Goal: Transaction & Acquisition: Purchase product/service

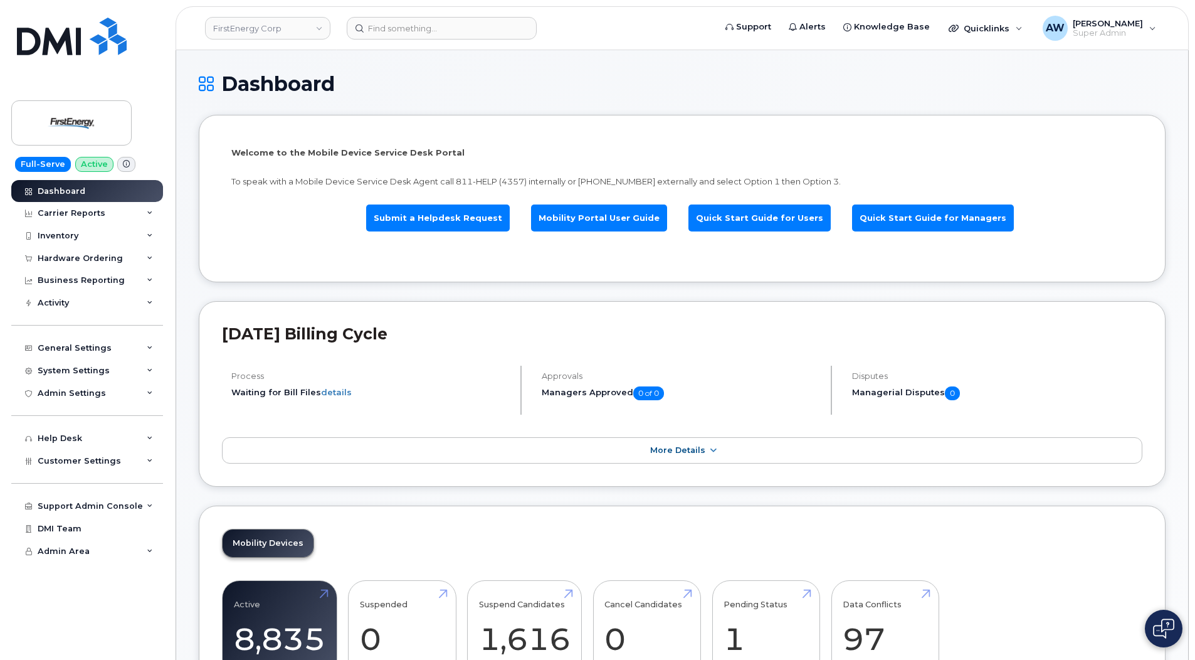
scroll to position [1397, 0]
click at [146, 206] on div "Carrier Reports" at bounding box center [87, 213] width 152 height 23
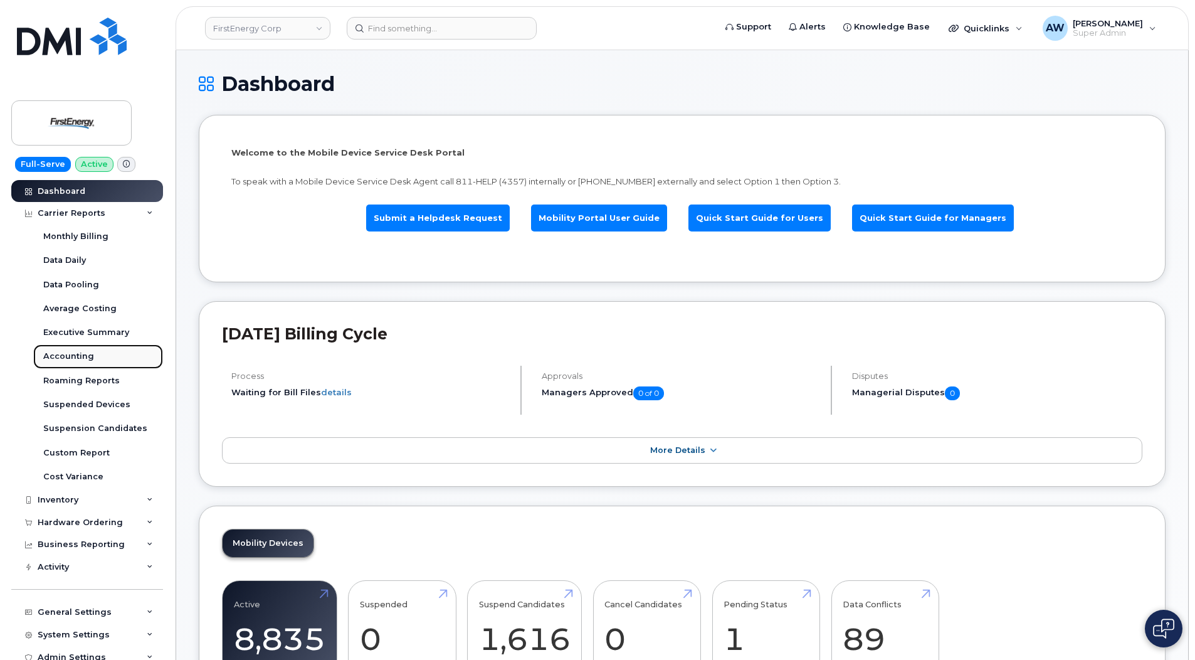
click at [107, 351] on link "Accounting" at bounding box center [98, 356] width 130 height 24
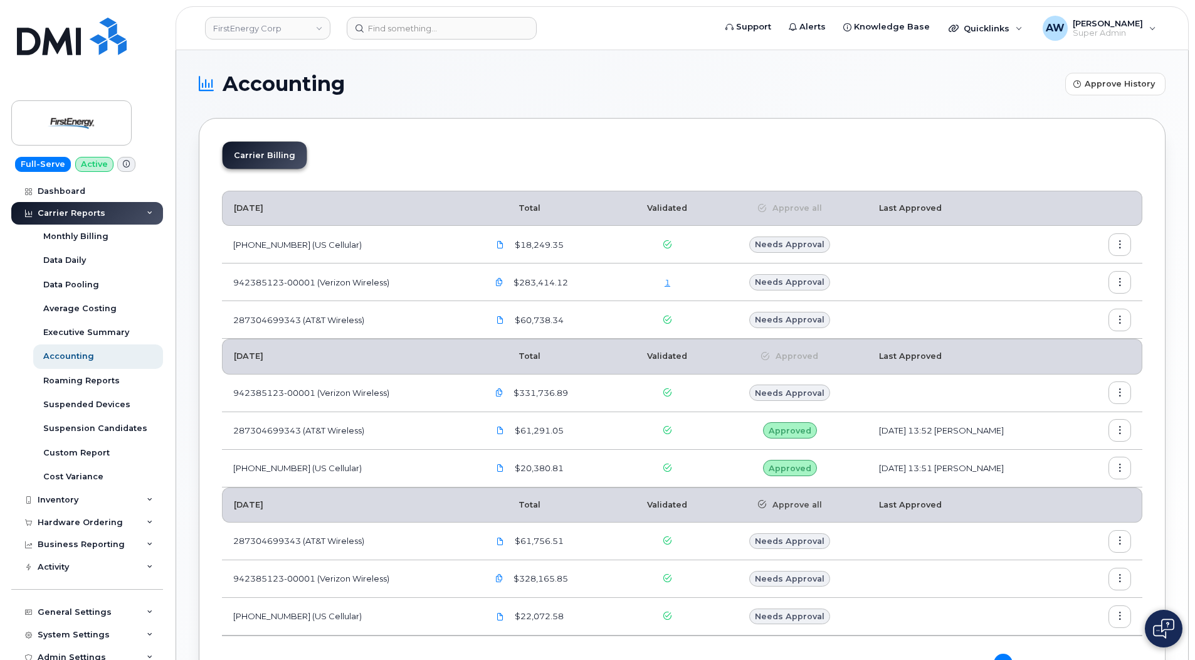
click at [665, 279] on link "1" at bounding box center [668, 282] width 6 height 10
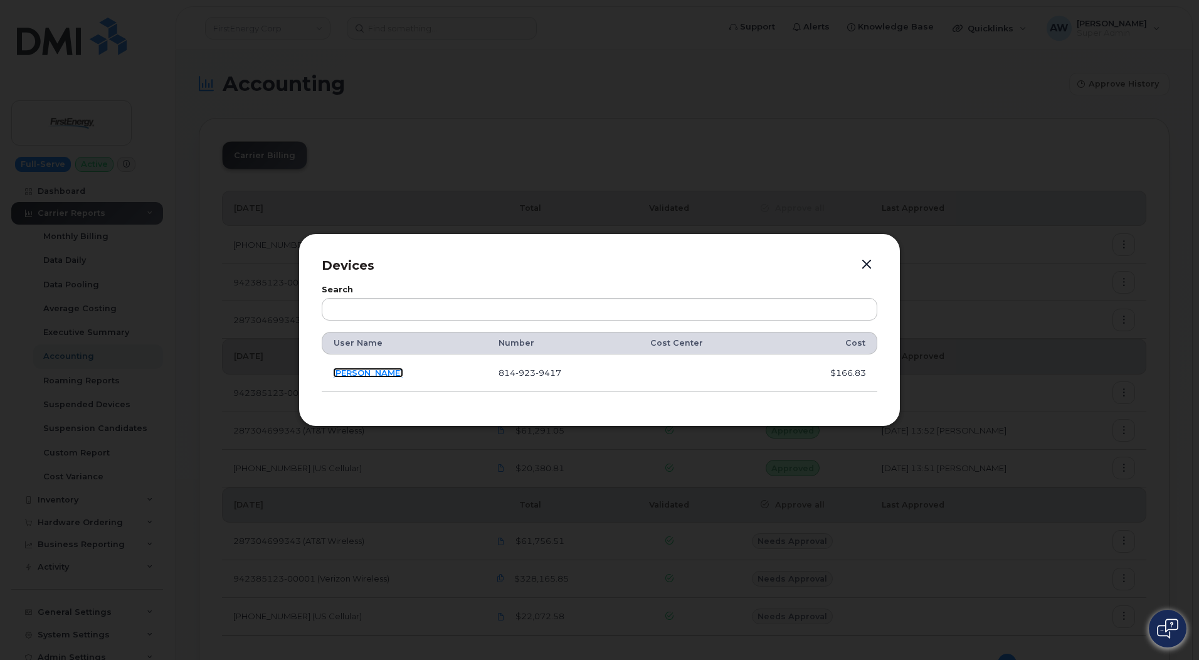
click at [354, 376] on link "[PERSON_NAME]" at bounding box center [368, 373] width 70 height 10
click at [870, 260] on button "button" at bounding box center [866, 265] width 19 height 18
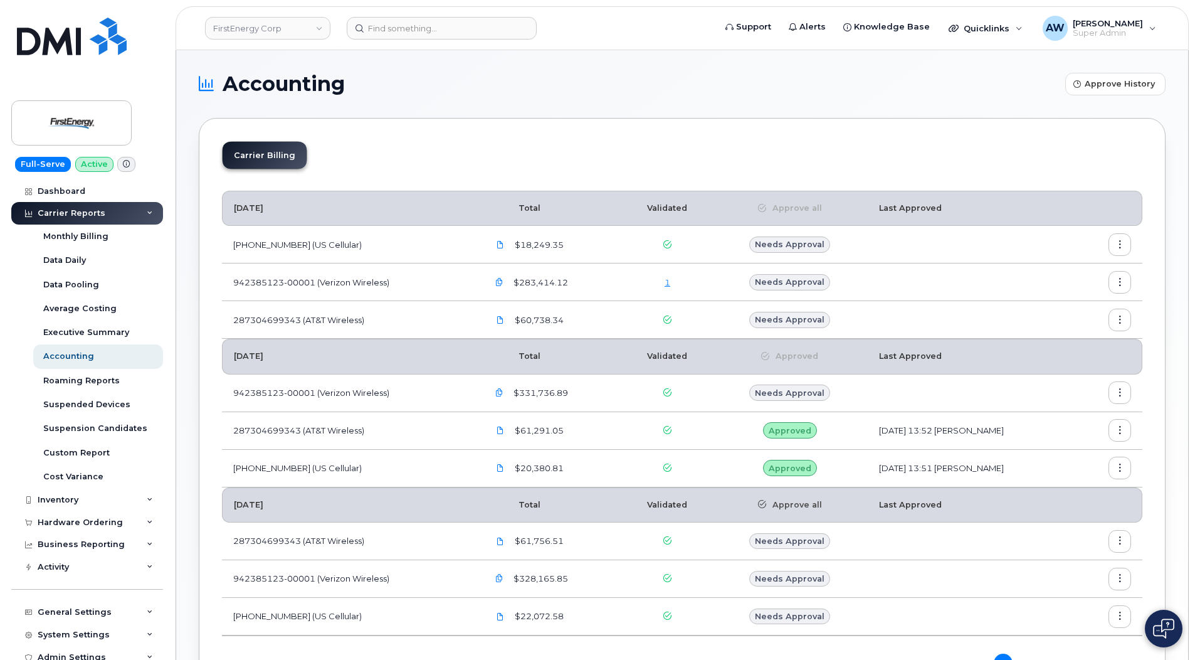
click at [1123, 245] on icon "button" at bounding box center [1120, 245] width 8 height 8
click at [1084, 321] on span "Download" at bounding box center [1063, 319] width 49 height 11
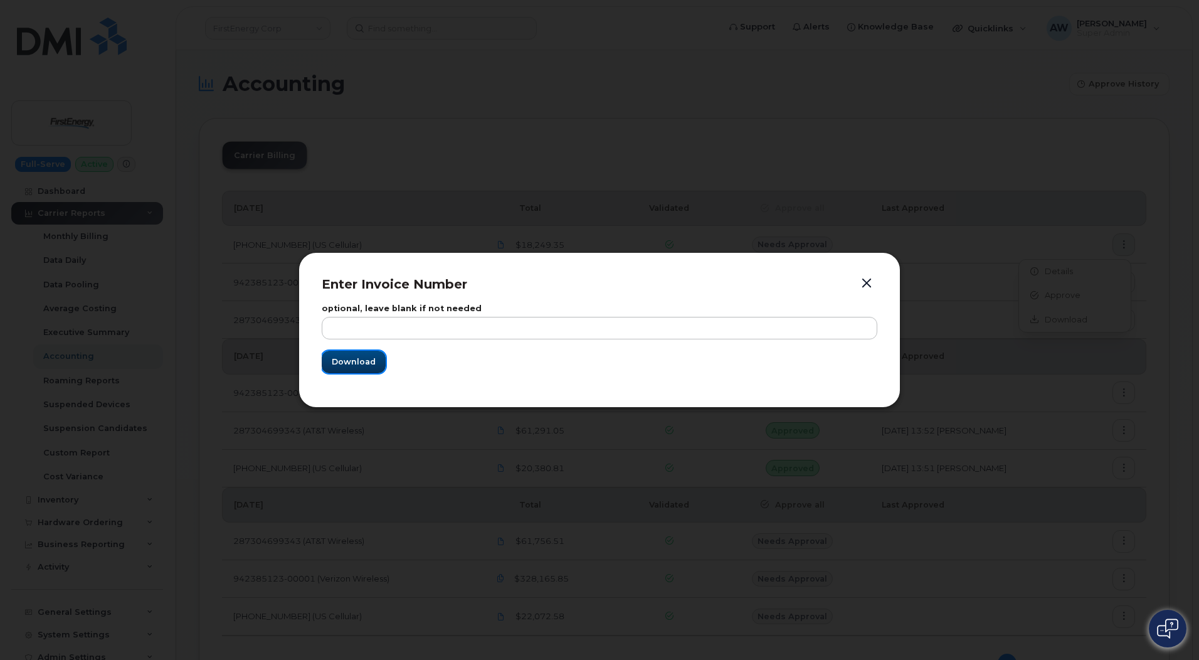
click at [352, 368] on span "Download" at bounding box center [354, 362] width 44 height 12
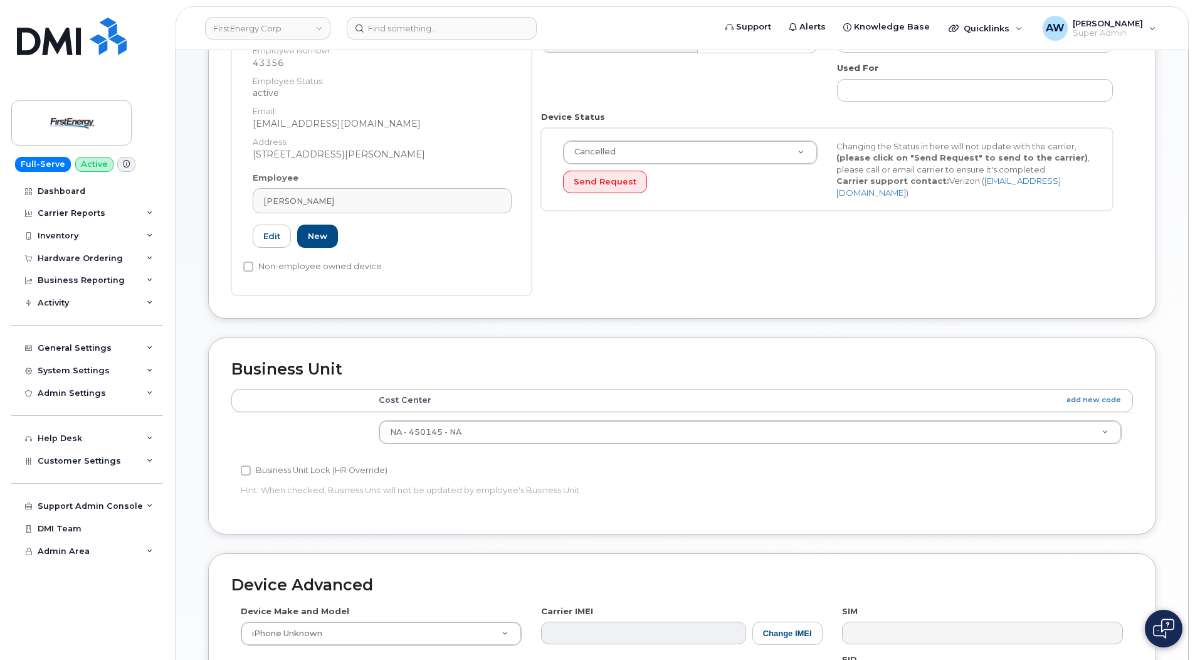
scroll to position [251, 0]
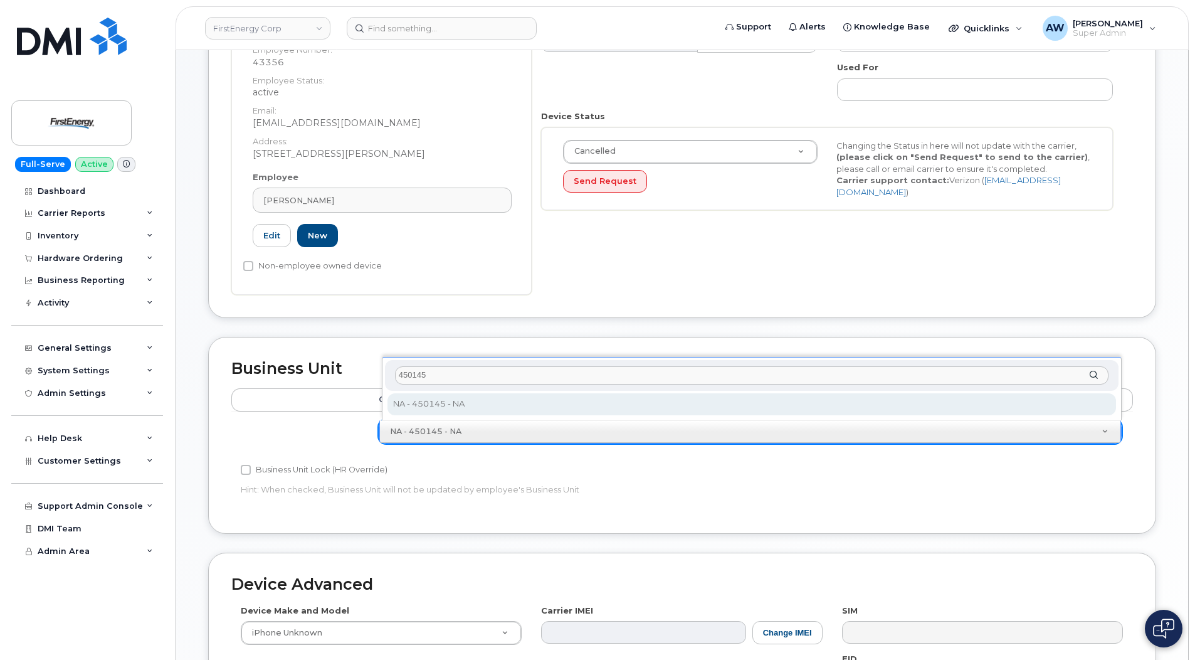
type input "450145"
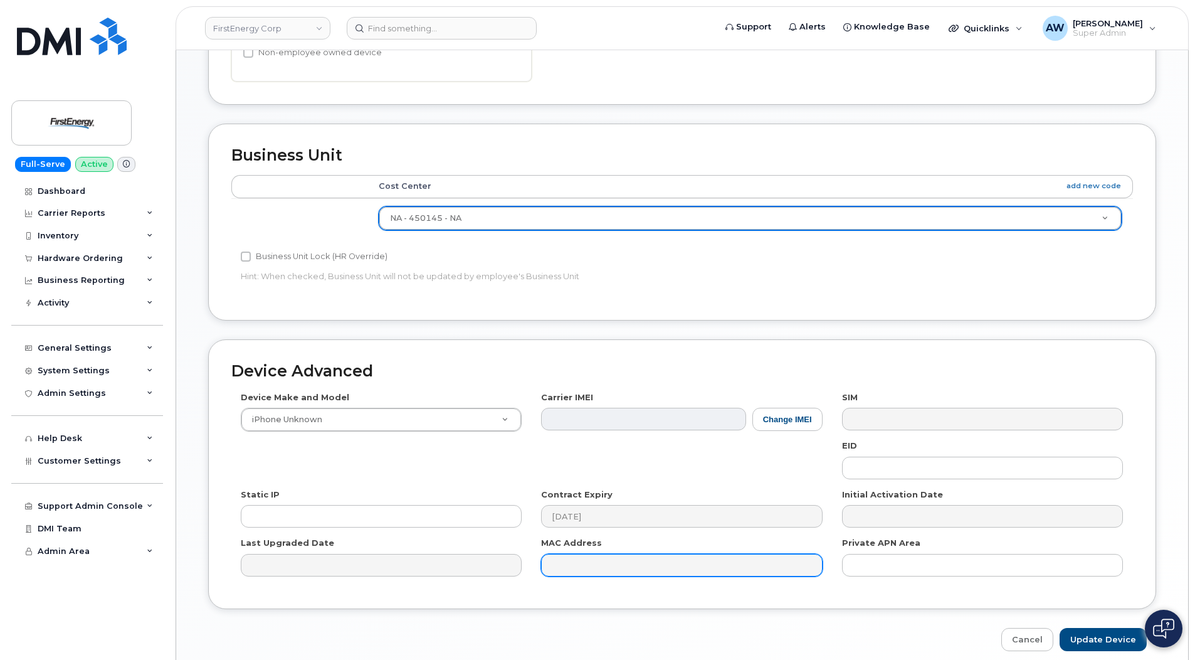
scroll to position [502, 0]
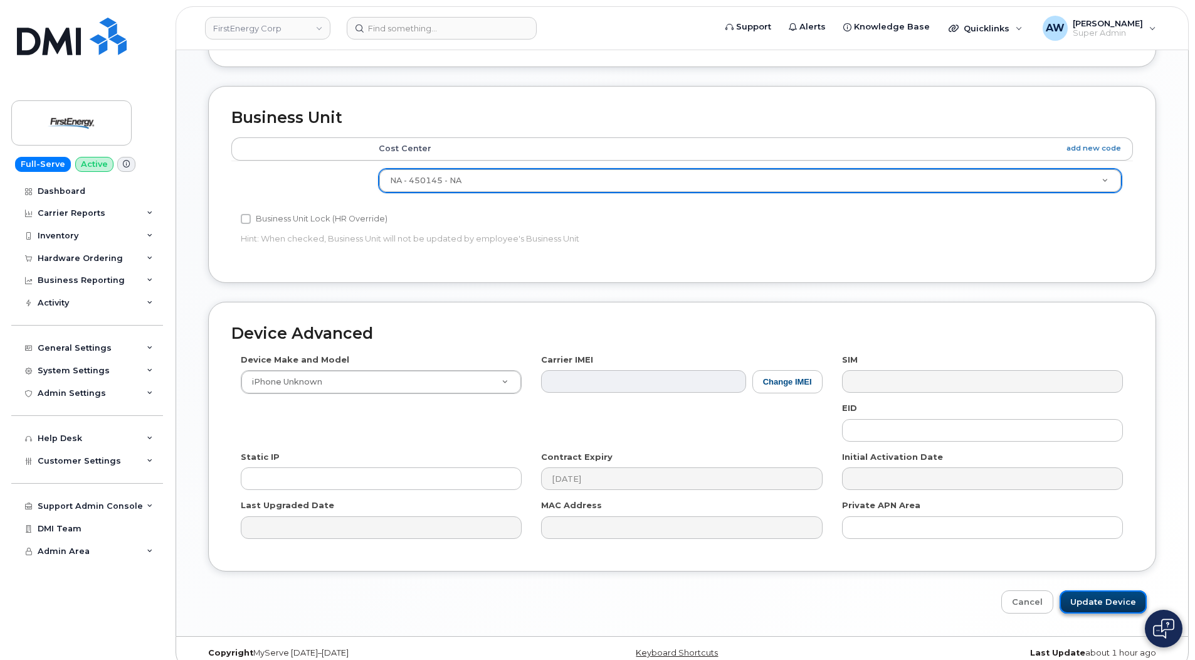
click at [1094, 604] on input "Update Device" at bounding box center [1103, 601] width 87 height 23
type input "Saving..."
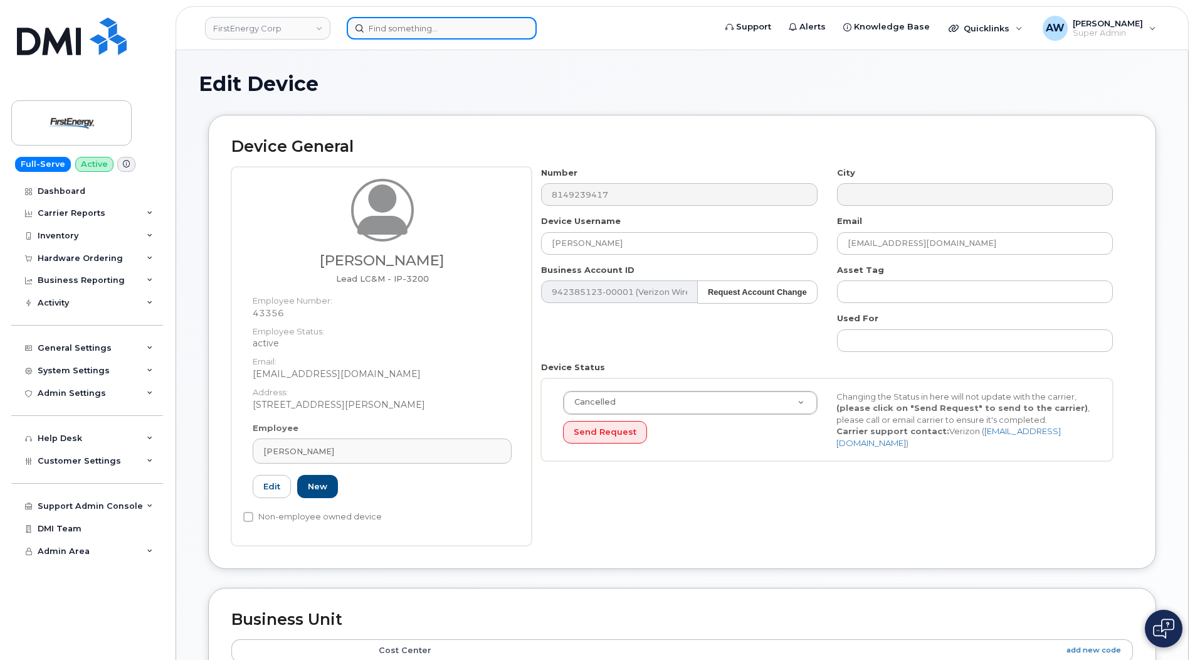
click at [391, 24] on input at bounding box center [442, 28] width 190 height 23
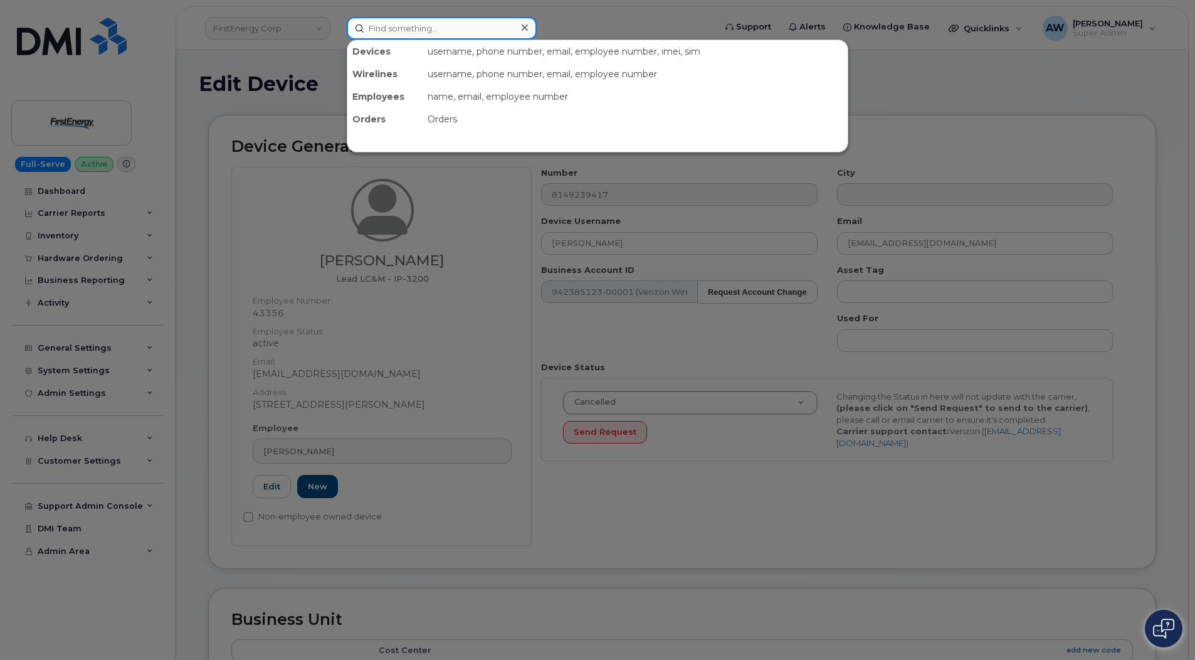
paste input "8149239417"
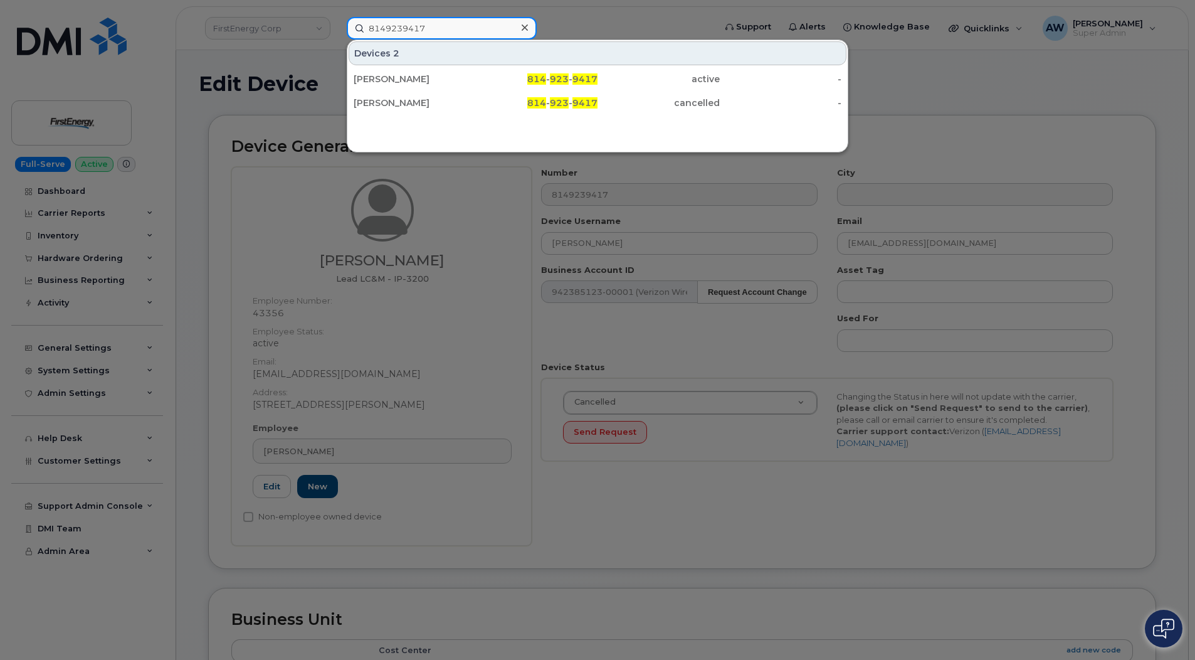
type input "8149239417"
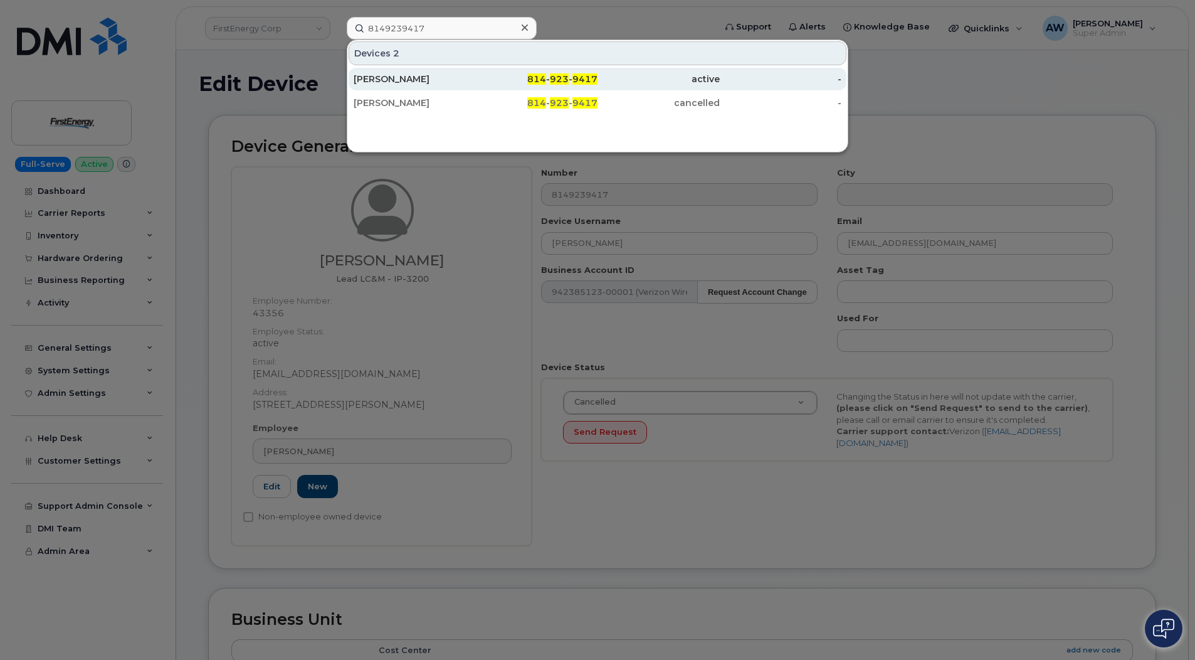
click at [450, 80] on div "[PERSON_NAME]" at bounding box center [415, 79] width 122 height 13
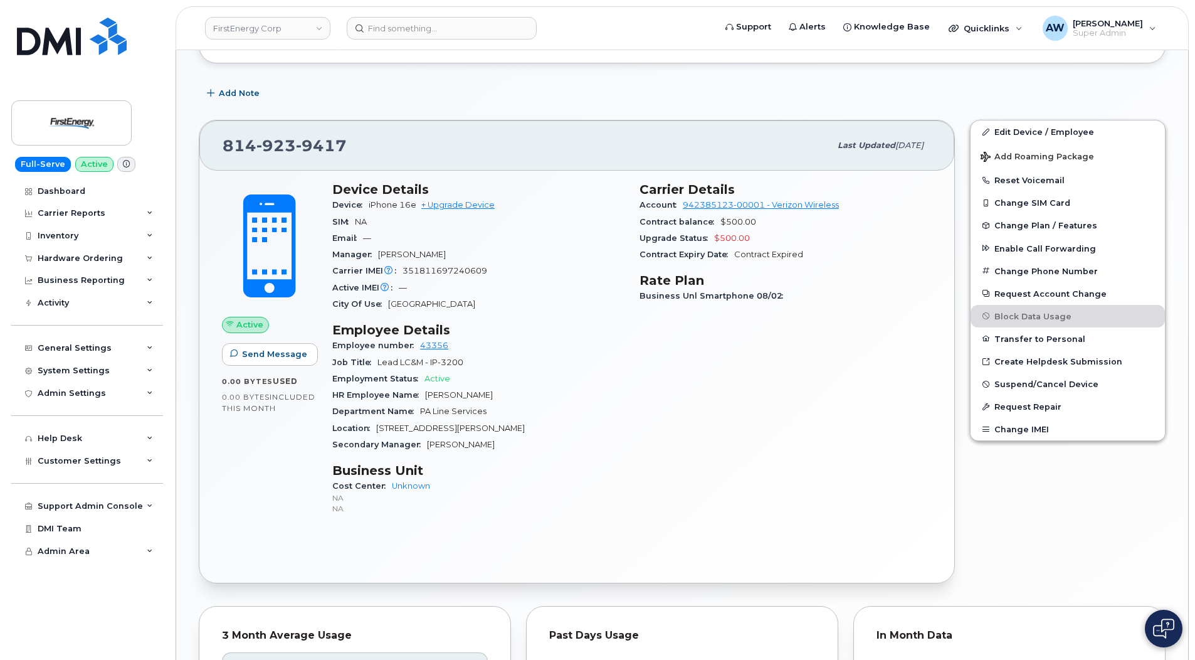
scroll to position [376, 0]
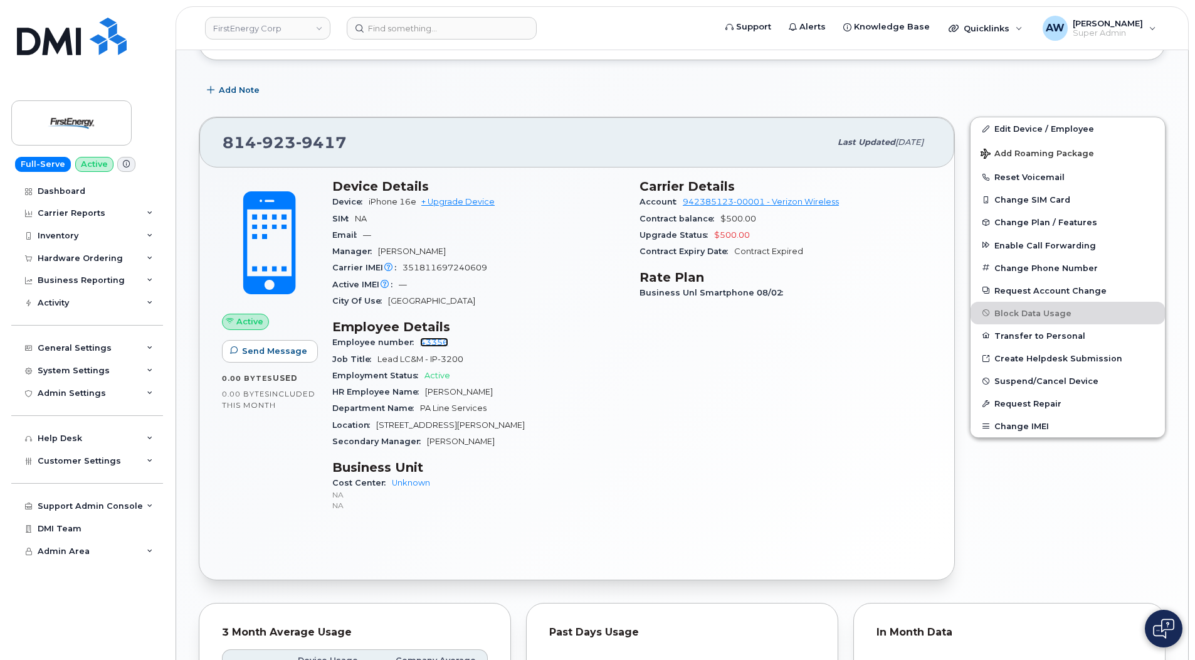
click at [428, 341] on link "43356" at bounding box center [434, 341] width 28 height 9
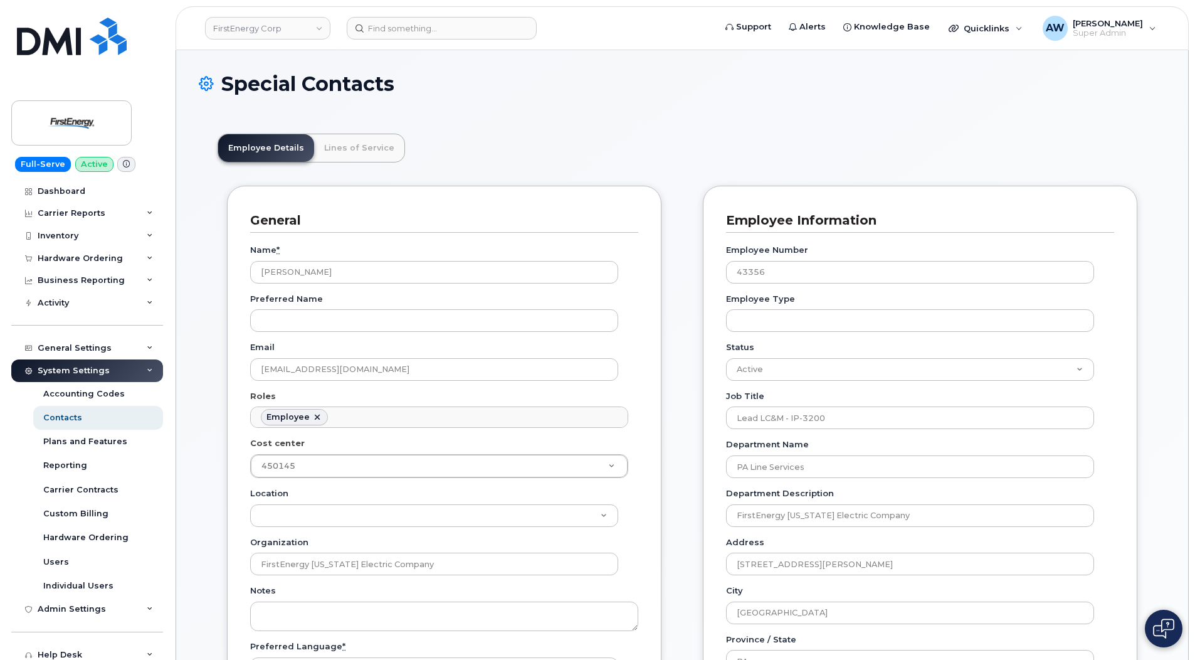
scroll to position [37, 0]
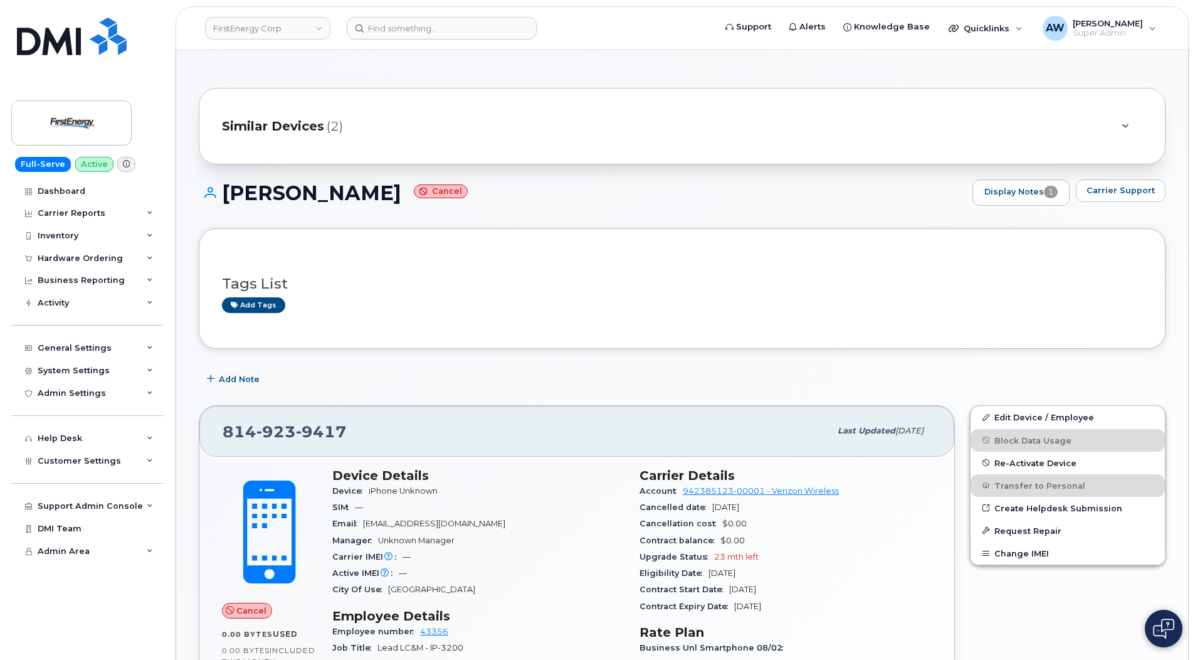
click at [1131, 122] on div at bounding box center [1125, 126] width 15 height 15
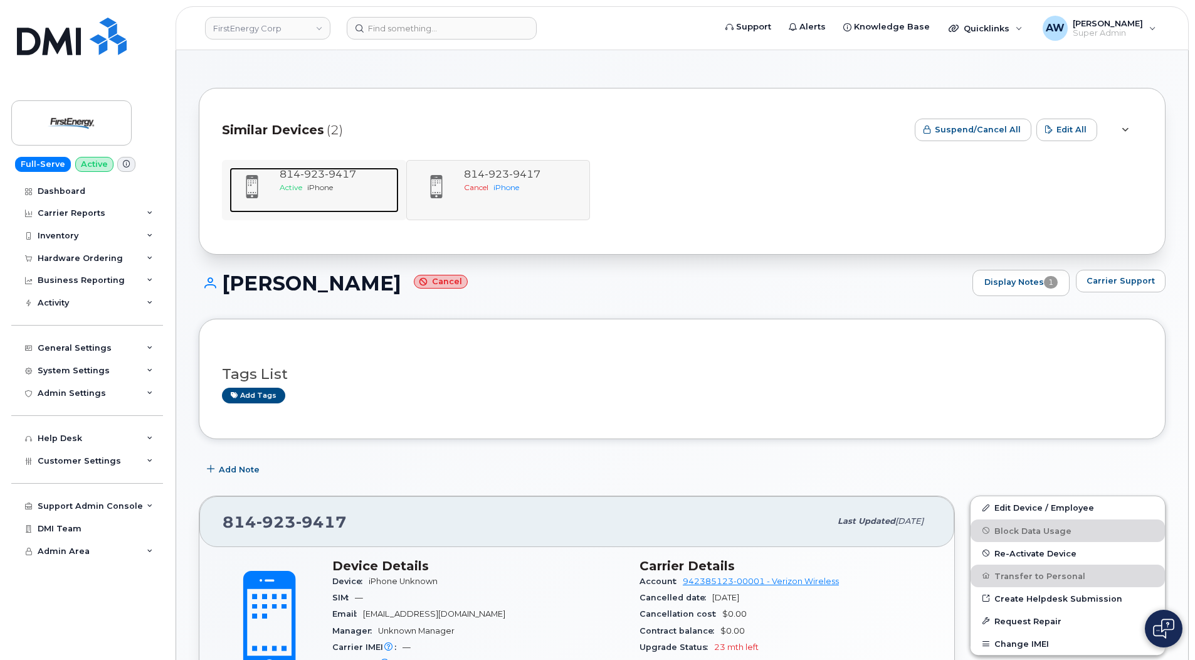
click at [337, 174] on span "9417" at bounding box center [340, 174] width 31 height 12
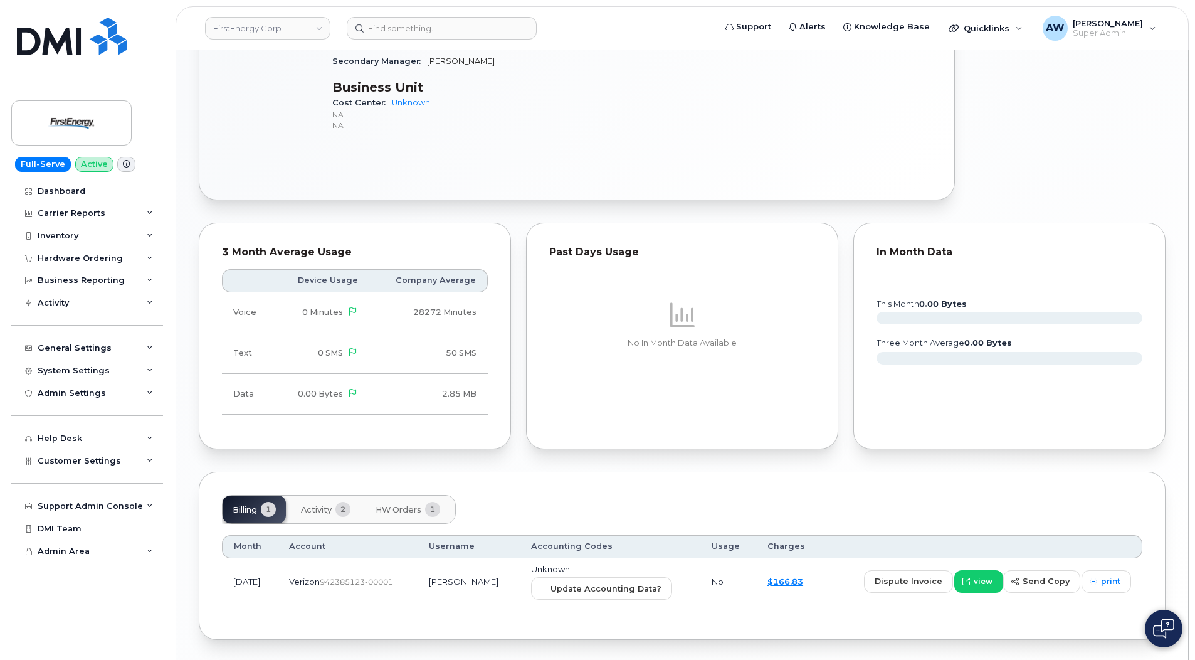
scroll to position [799, 0]
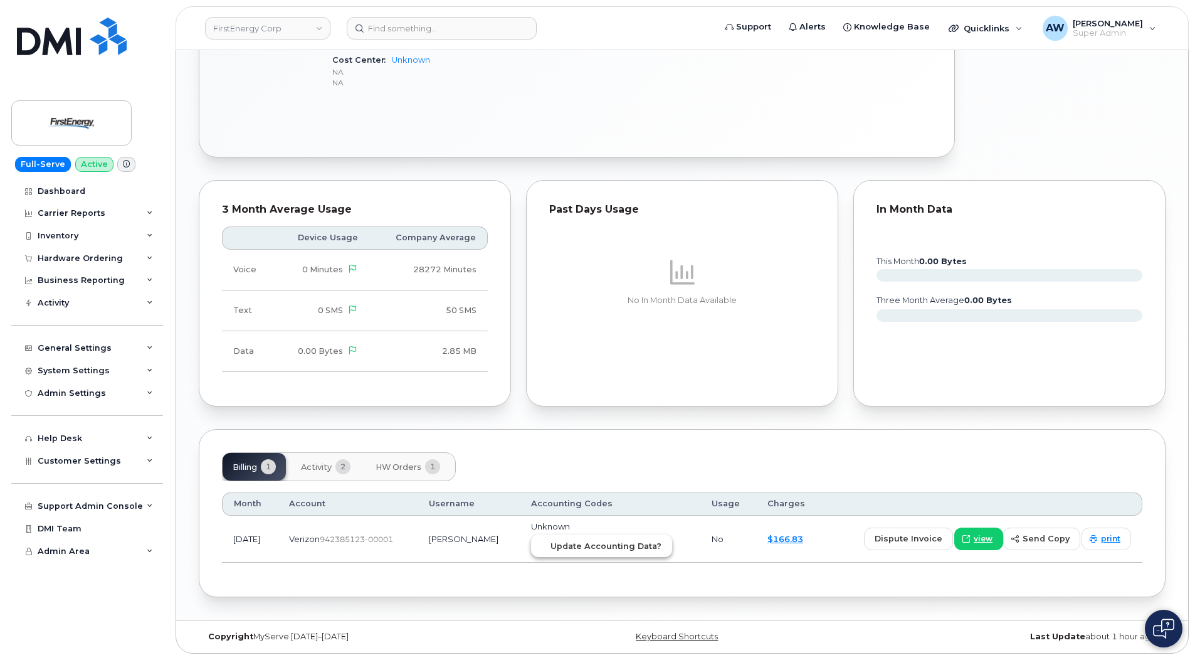
click at [640, 548] on span "Update Accounting Data?" at bounding box center [606, 546] width 111 height 12
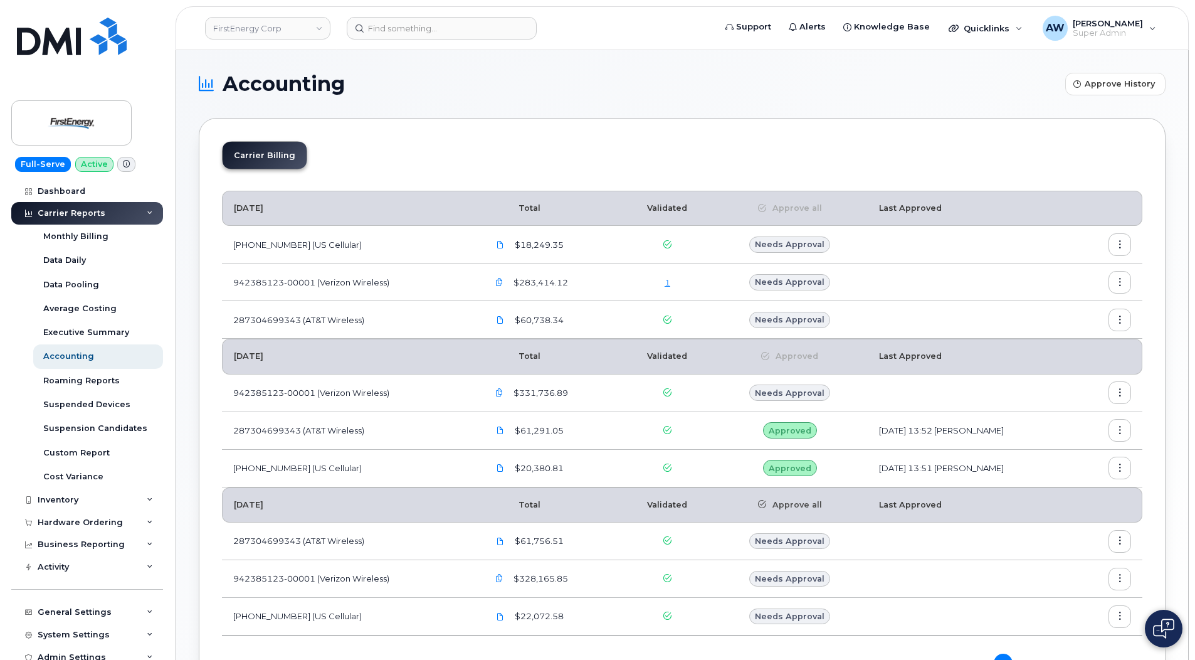
click at [139, 215] on div "Carrier Reports" at bounding box center [87, 213] width 152 height 23
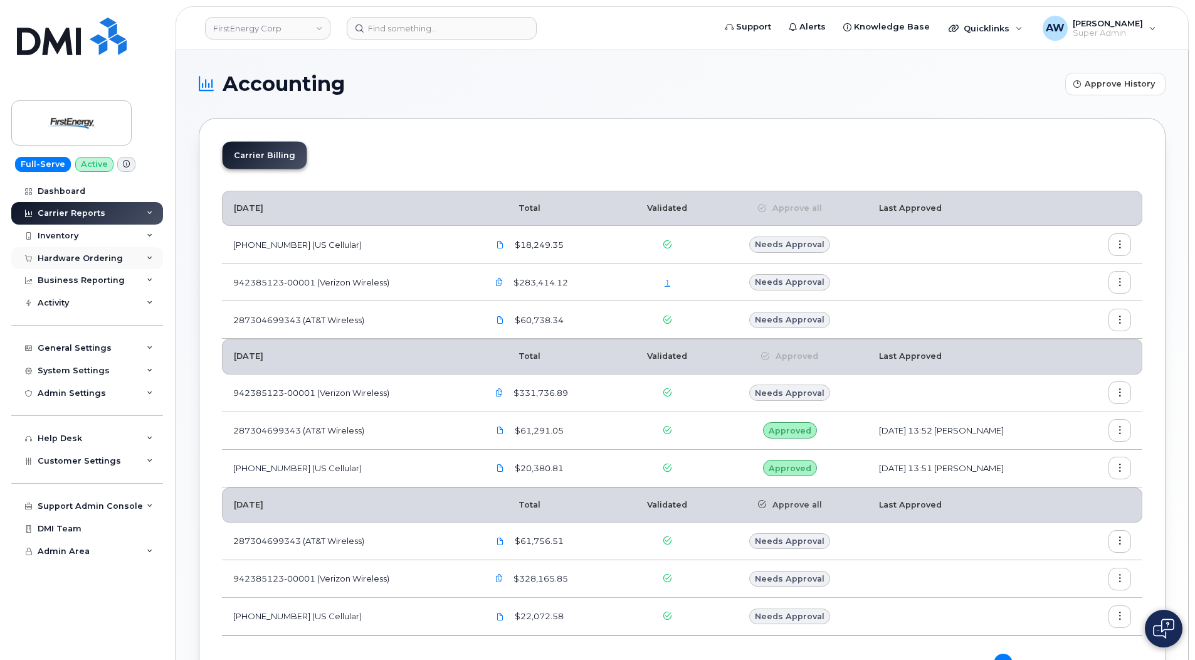
click at [132, 256] on div "Hardware Ordering" at bounding box center [87, 258] width 152 height 23
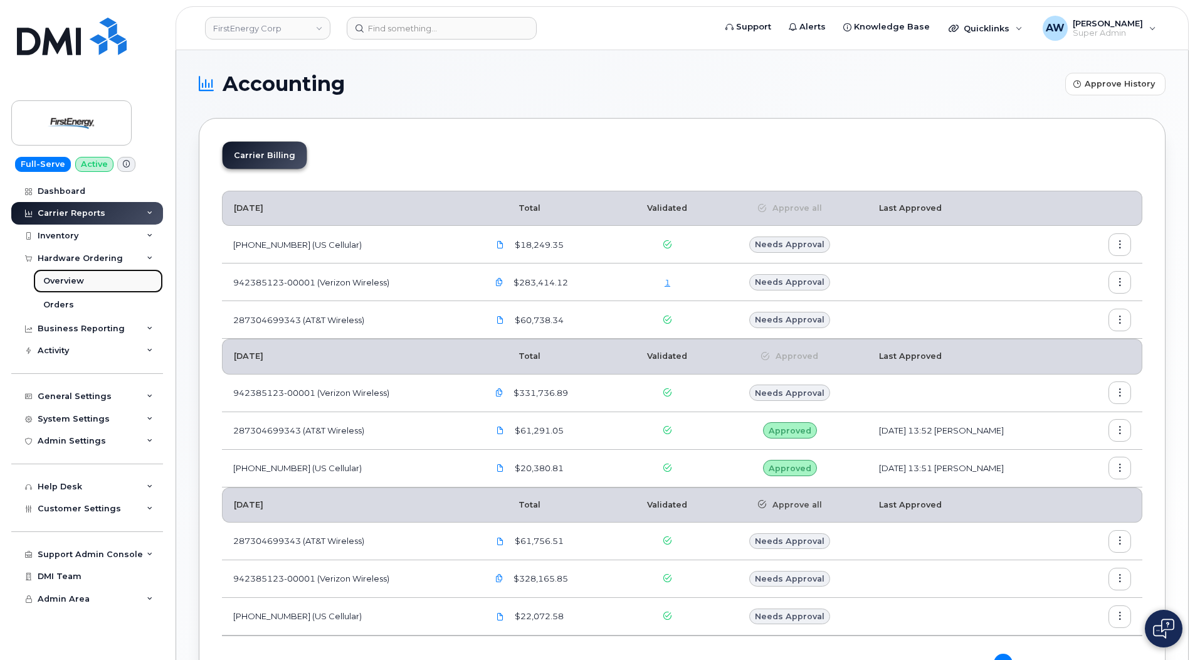
click at [130, 285] on link "Overview" at bounding box center [98, 281] width 130 height 24
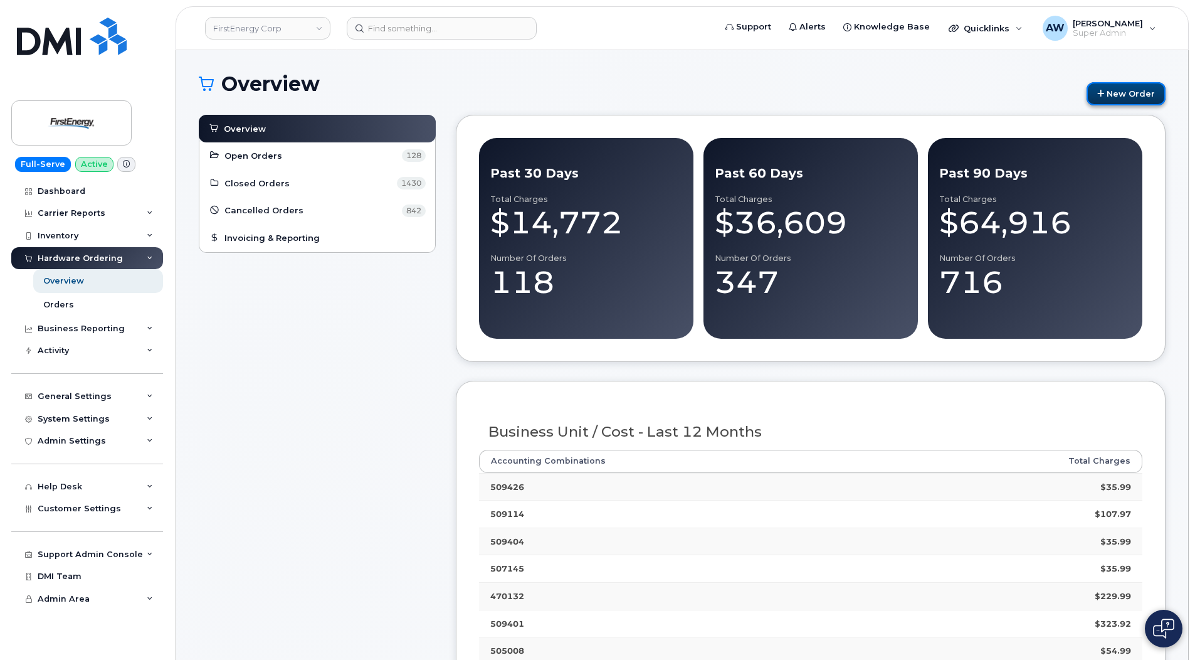
click at [1146, 94] on link "New Order" at bounding box center [1126, 93] width 79 height 23
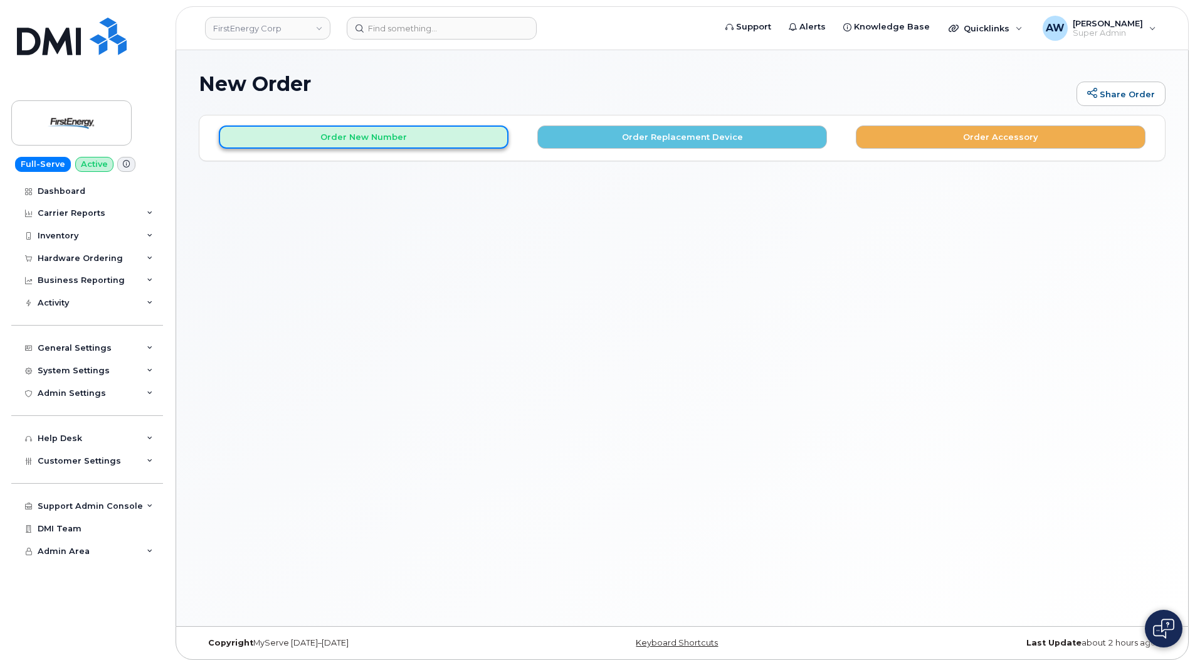
click at [469, 144] on button "Order New Number" at bounding box center [364, 136] width 290 height 23
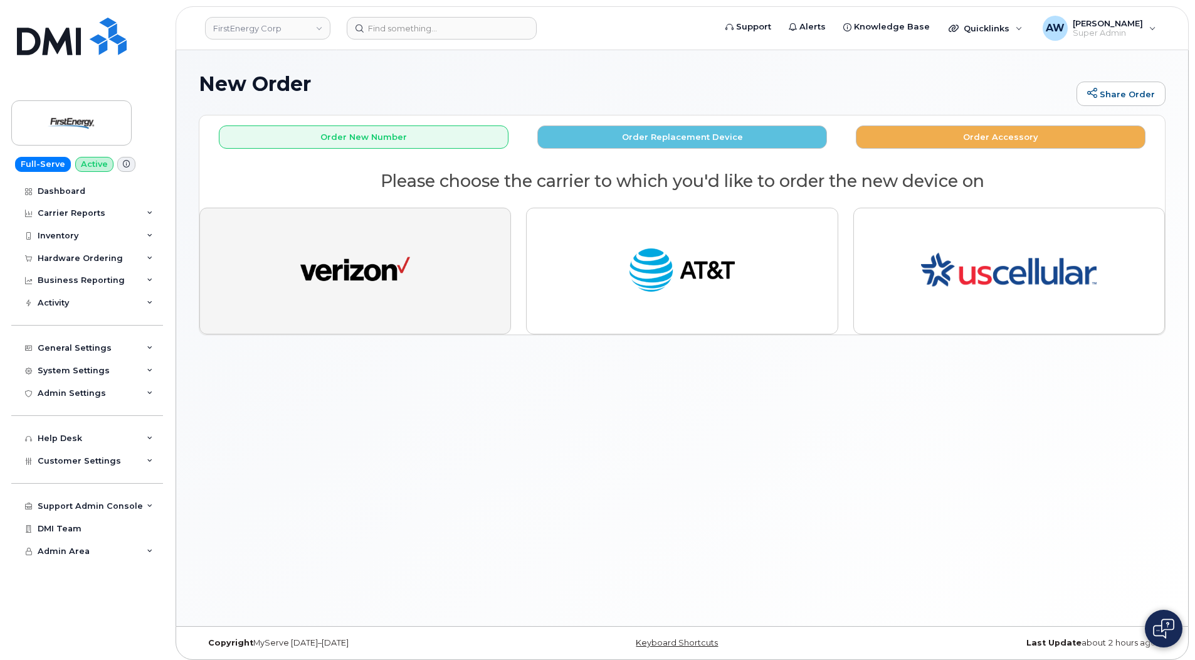
click at [463, 251] on button "button" at bounding box center [355, 271] width 312 height 127
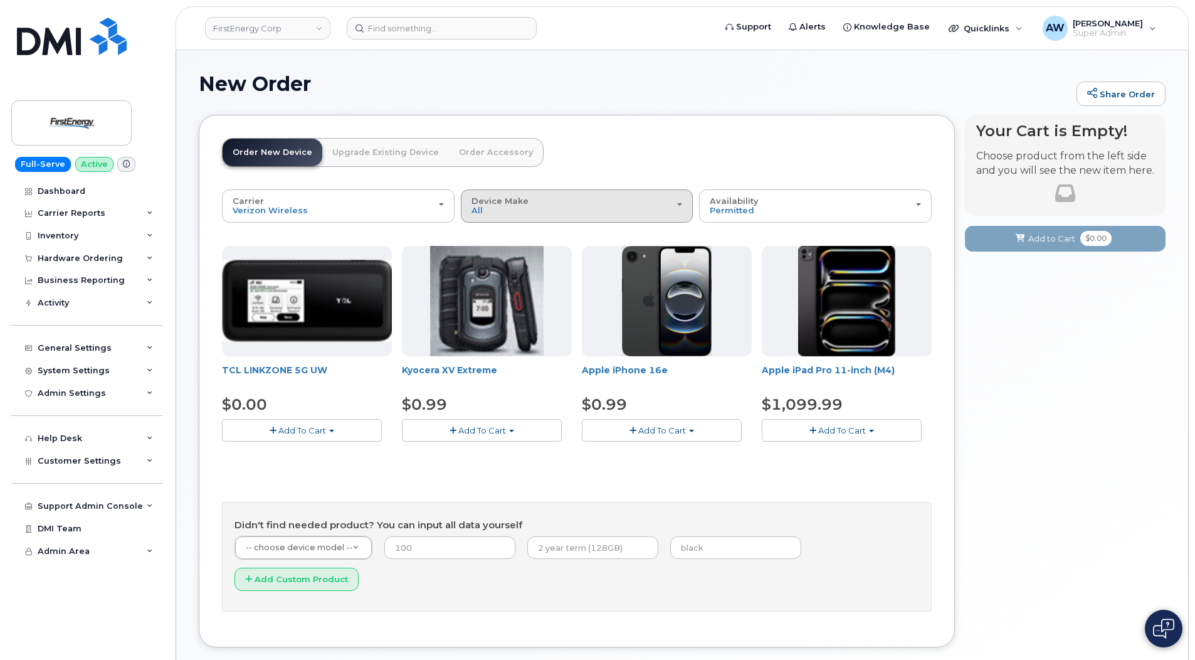
click at [629, 210] on div "Device Make All Cell Phone iPhone Modem Tablet" at bounding box center [577, 205] width 211 height 19
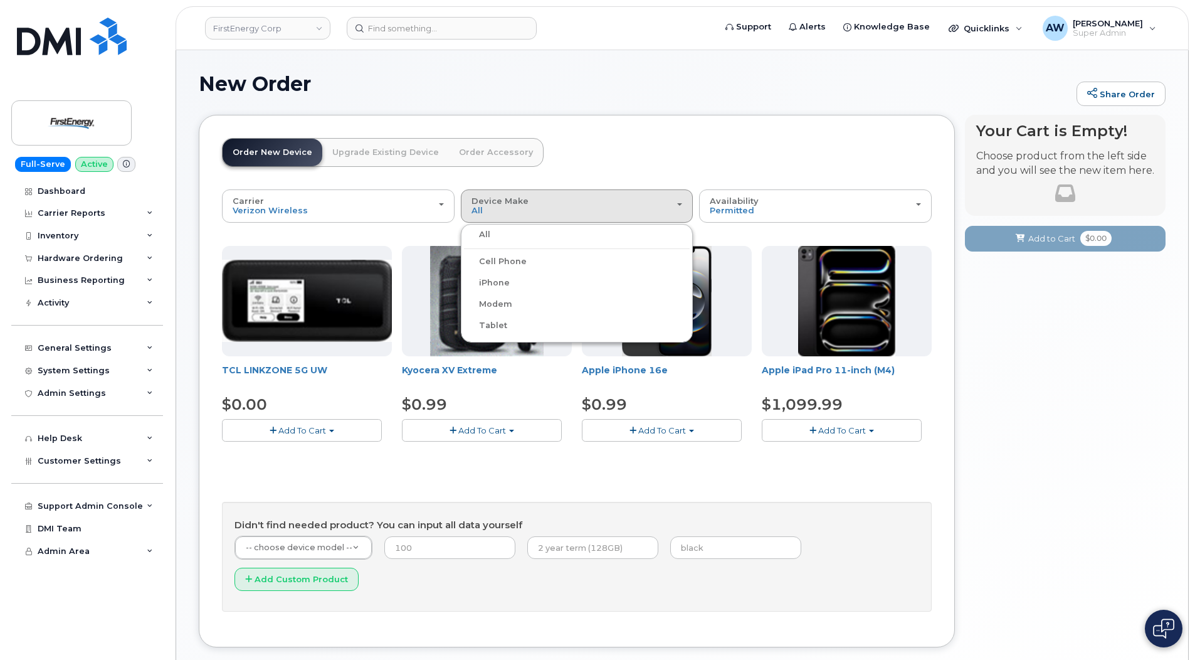
click at [487, 302] on label "Modem" at bounding box center [488, 304] width 48 height 15
click at [0, 0] on input "Modem" at bounding box center [0, 0] width 0 height 0
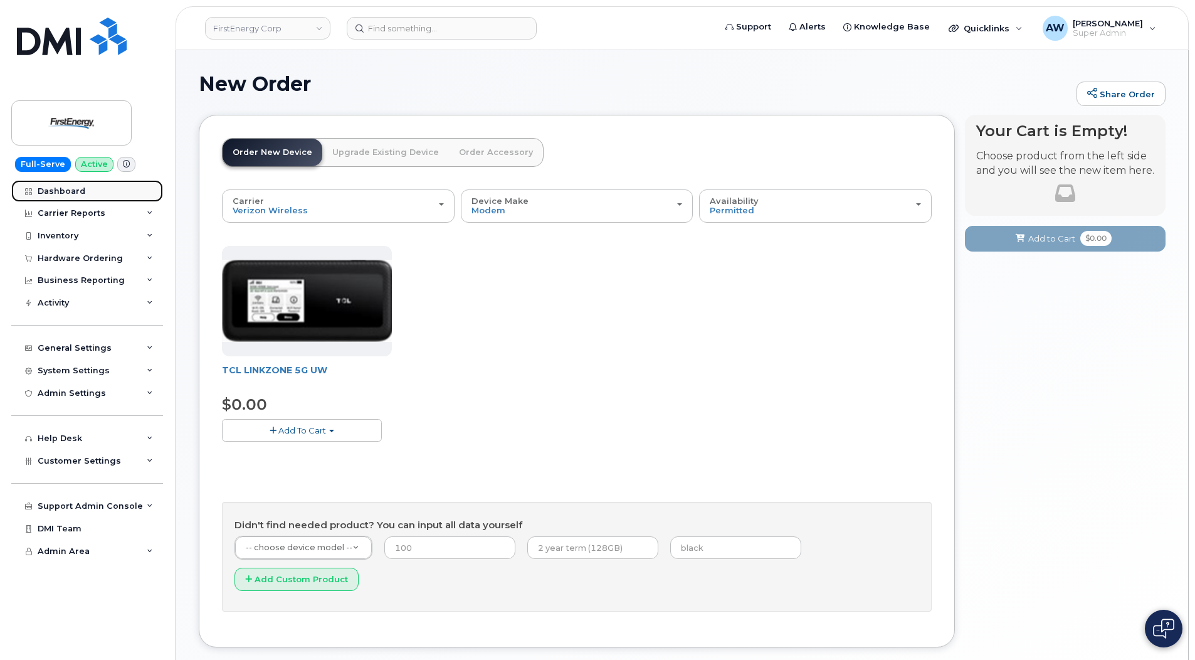
click at [83, 196] on link "Dashboard" at bounding box center [87, 191] width 152 height 23
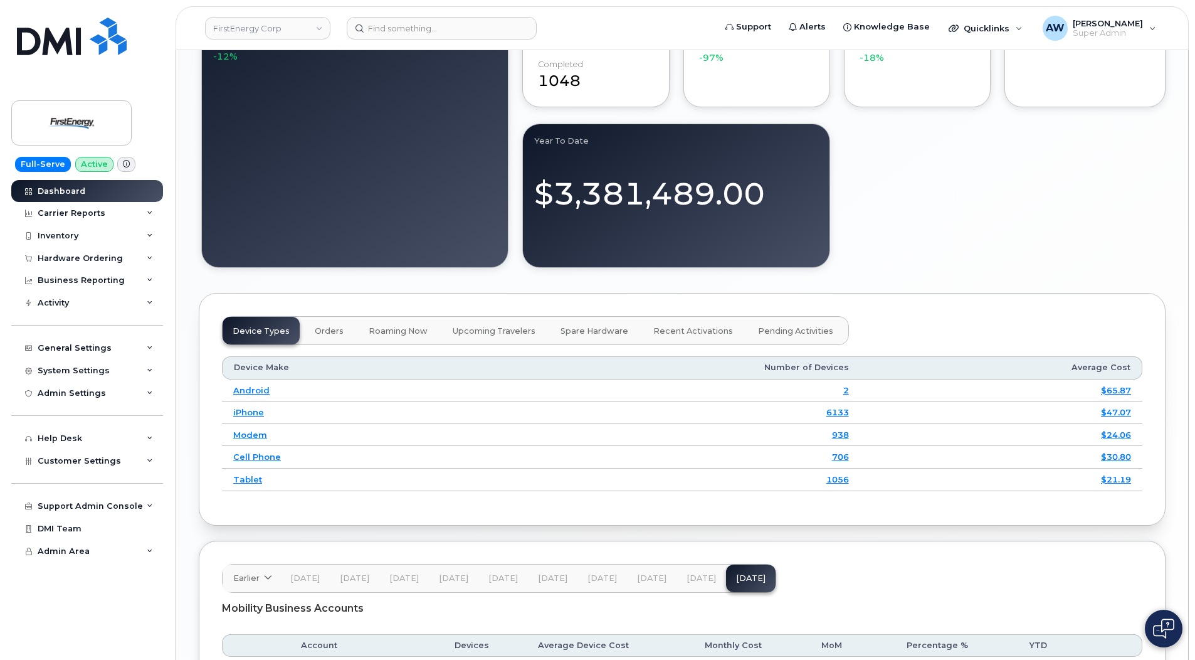
scroll to position [1397, 0]
